Goal: Information Seeking & Learning: Stay updated

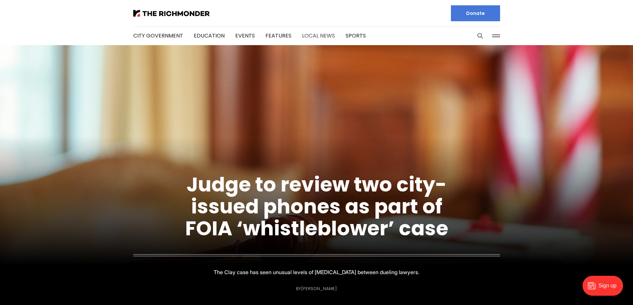
click at [307, 34] on link "Local News" at bounding box center [318, 36] width 33 height 8
click at [159, 40] on li "City Government" at bounding box center [158, 36] width 50 height 36
click at [158, 39] on link "City Government" at bounding box center [158, 36] width 50 height 8
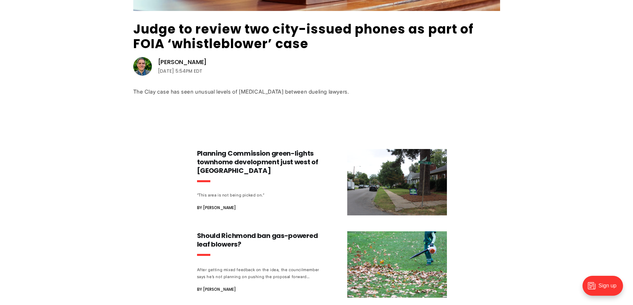
scroll to position [233, 0]
click at [249, 162] on h3 "Planning Commission green-lights townhome development just west of [GEOGRAPHIC_…" at bounding box center [259, 162] width 124 height 26
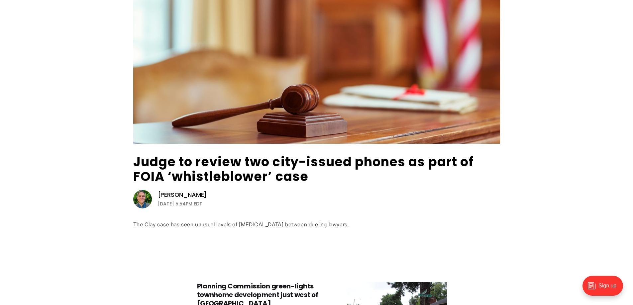
scroll to position [0, 0]
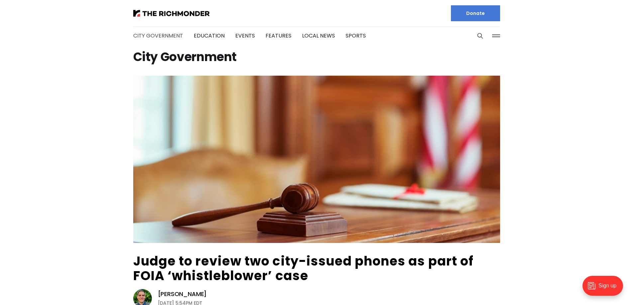
click at [163, 34] on link "City Government" at bounding box center [158, 36] width 50 height 8
